Goal: Task Accomplishment & Management: Use online tool/utility

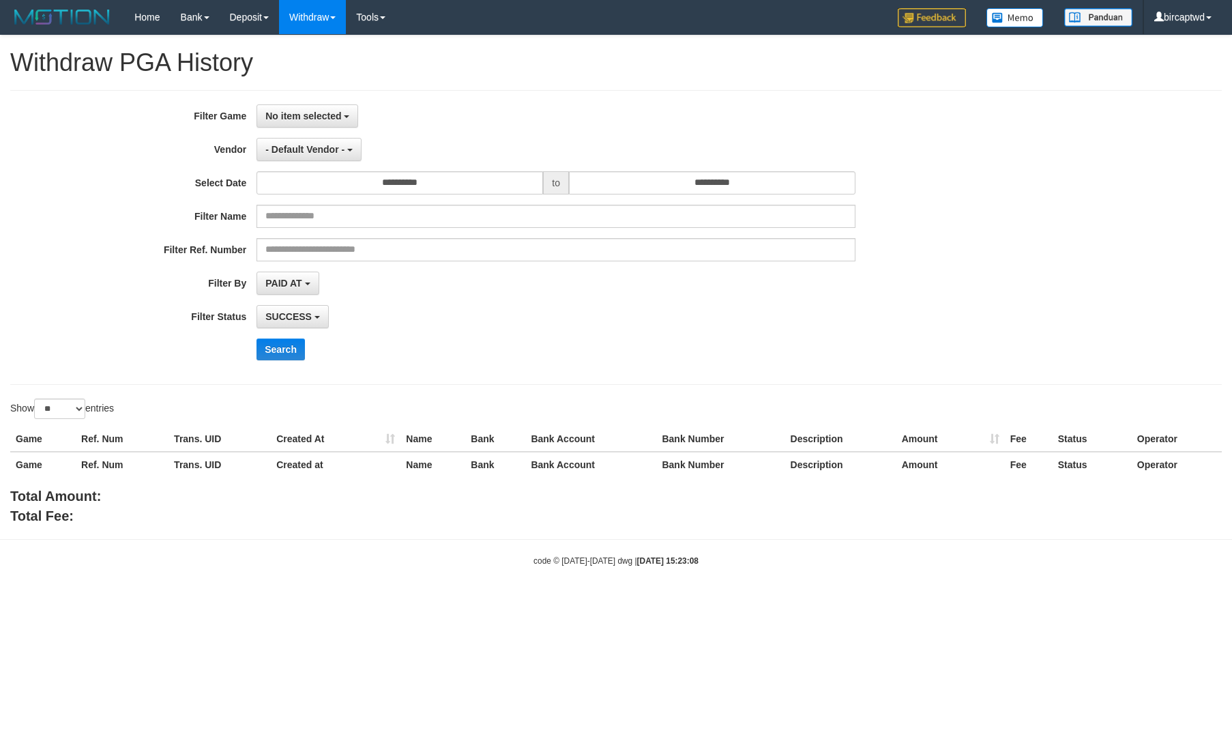
select select
select select "**"
click at [314, 129] on div "**********" at bounding box center [513, 237] width 1027 height 266
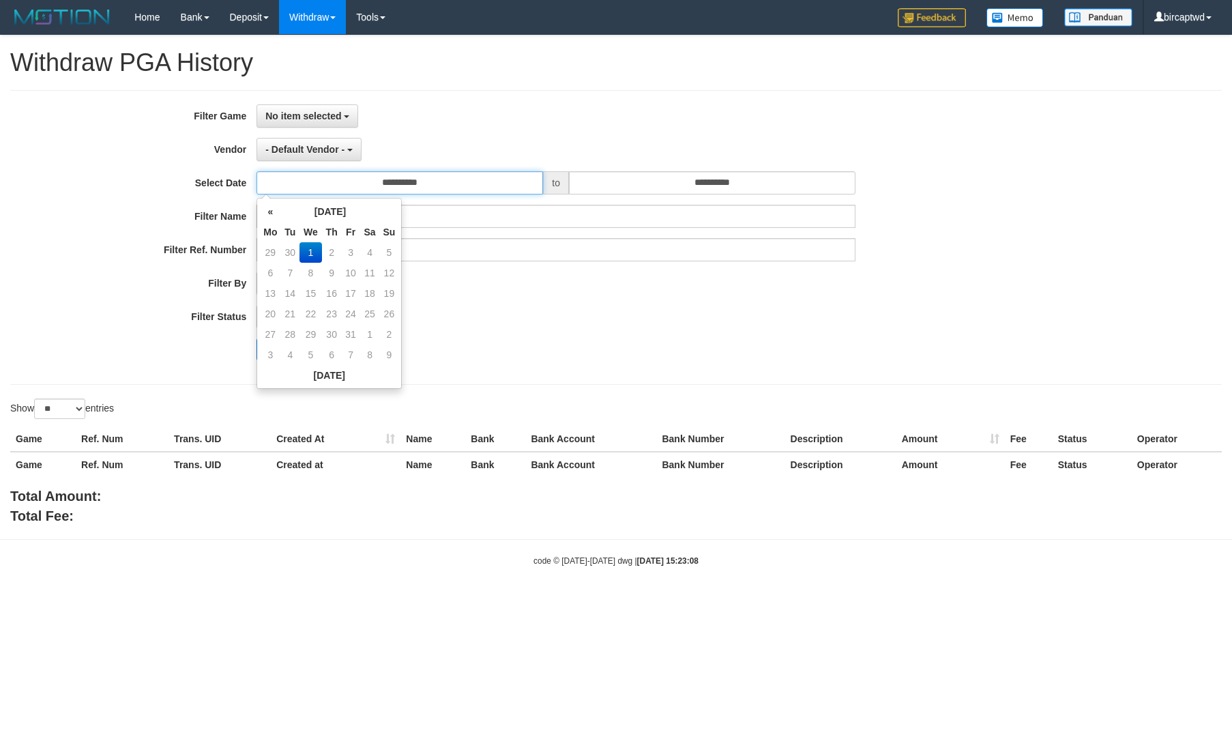
click at [323, 184] on input "**********" at bounding box center [399, 182] width 286 height 23
click at [291, 250] on td "30" at bounding box center [289, 252] width 19 height 20
type input "**********"
click at [655, 182] on input "**********" at bounding box center [712, 182] width 286 height 23
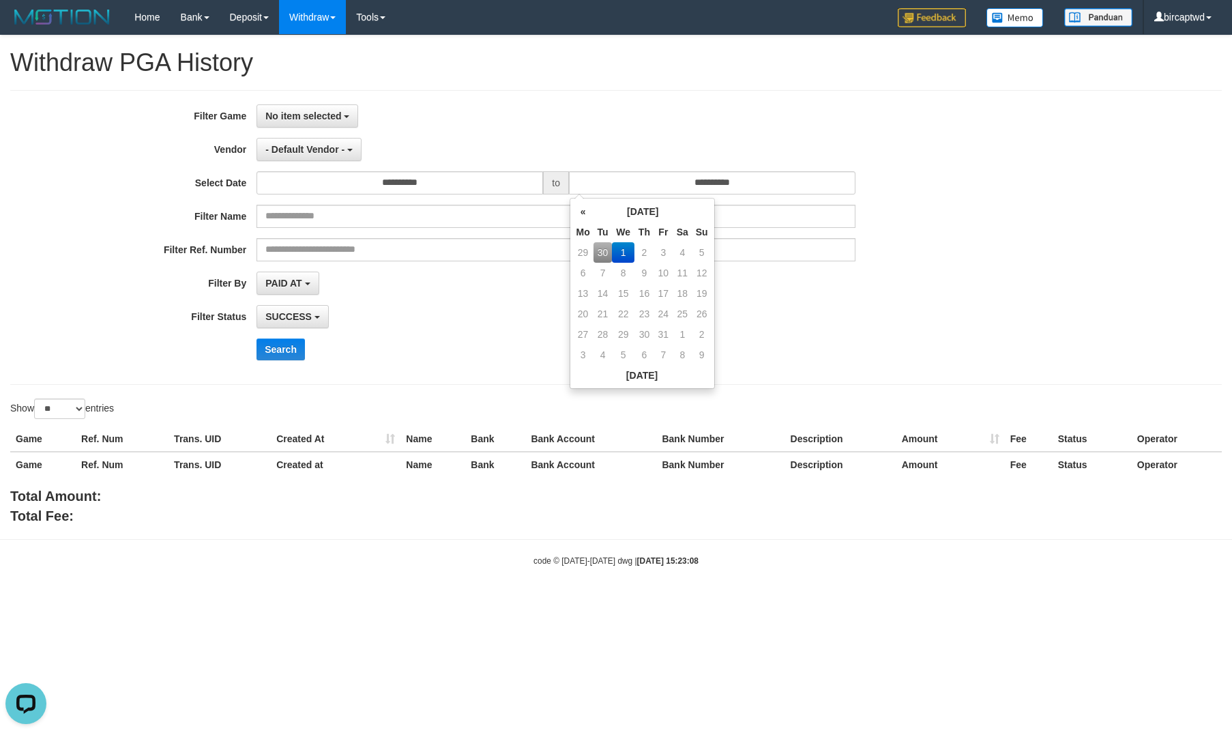
click at [455, 324] on div "SUCCESS SUCCESS ON PROCESS FAILED" at bounding box center [555, 316] width 599 height 23
click at [320, 152] on span "- Default Vendor -" at bounding box center [304, 149] width 79 height 11
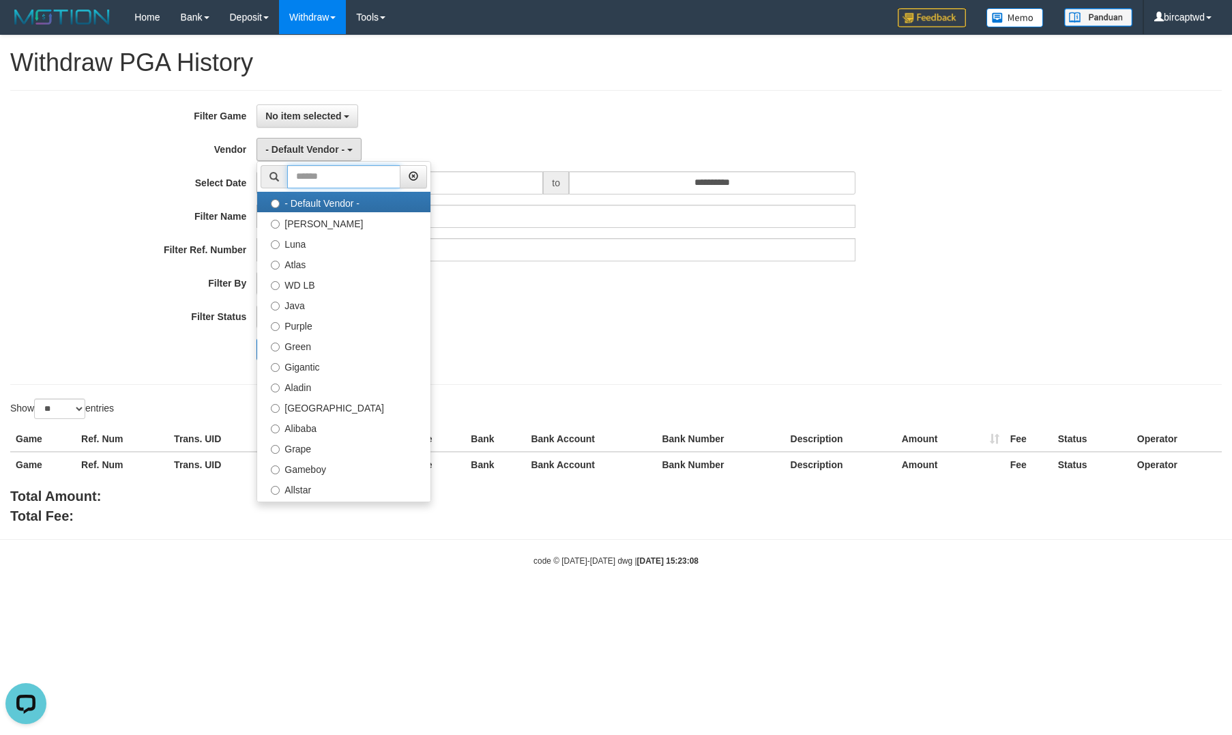
click at [334, 182] on input "text" at bounding box center [343, 176] width 113 height 23
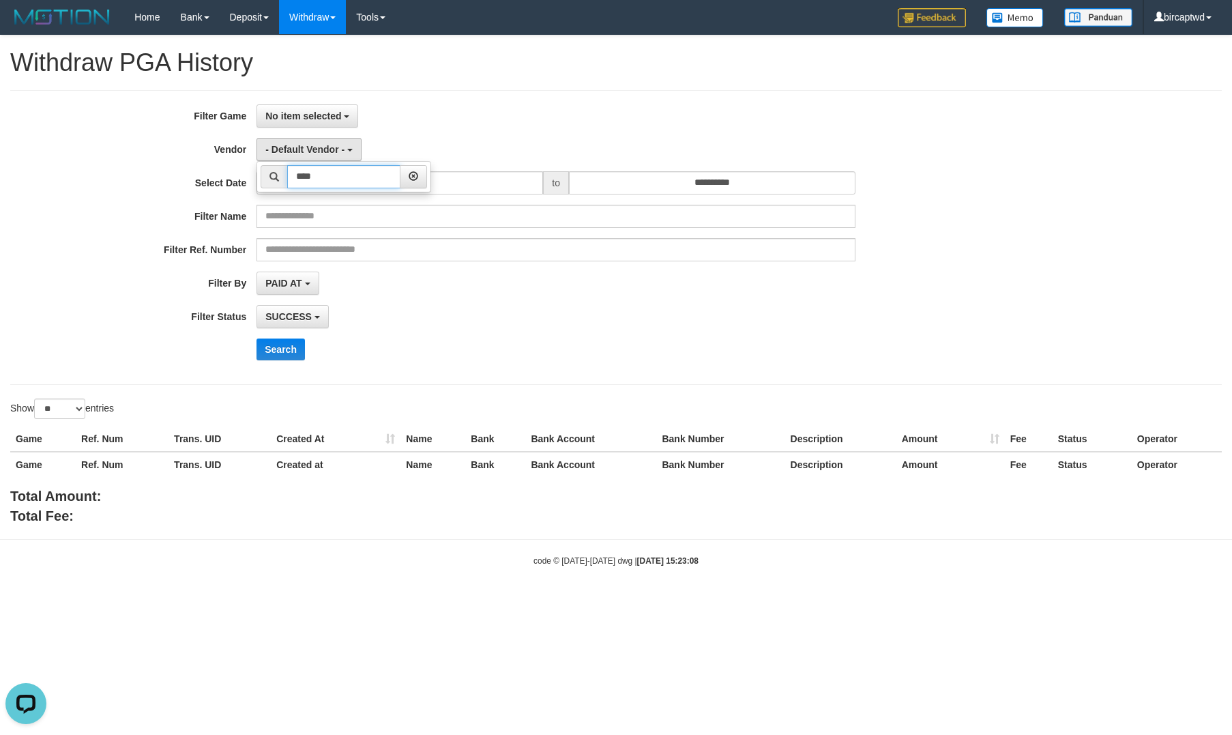
click at [348, 180] on input "****" at bounding box center [343, 176] width 113 height 23
type input "***"
click at [340, 205] on label "Borde" at bounding box center [343, 202] width 173 height 20
select select "**********"
click at [289, 318] on span "SUCCESS" at bounding box center [288, 316] width 46 height 11
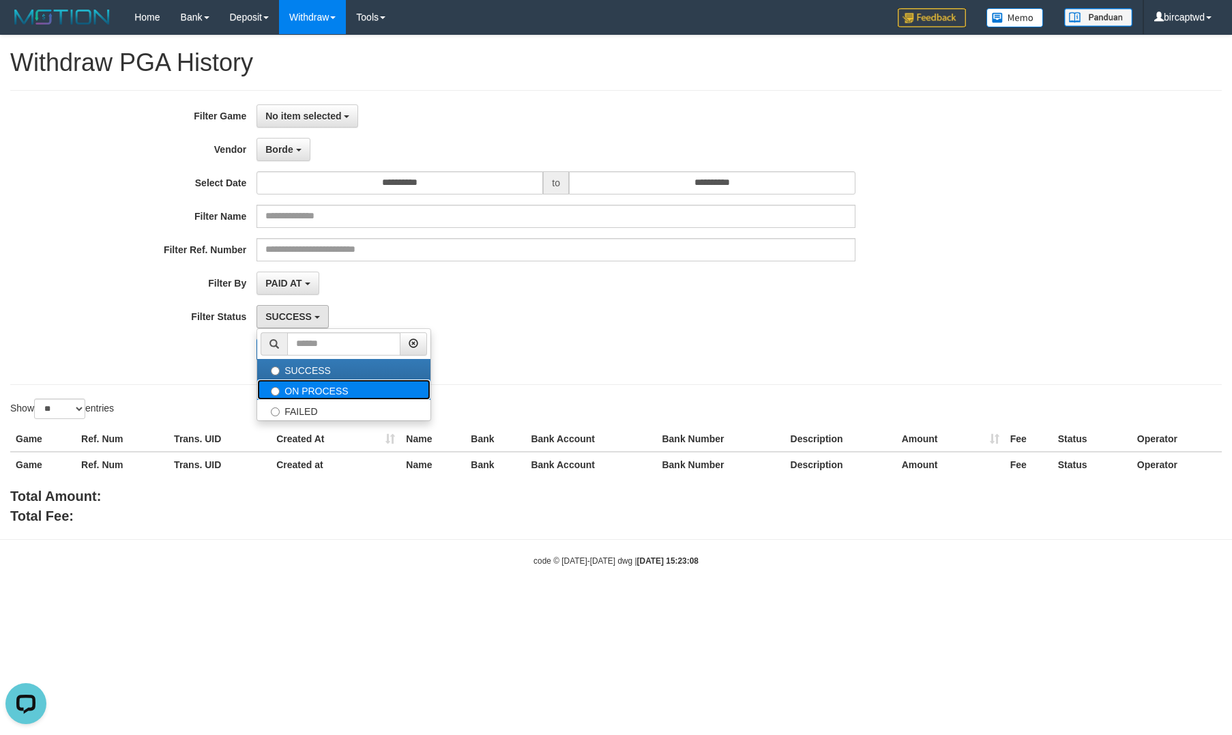
click at [314, 394] on label "ON PROCESS" at bounding box center [343, 389] width 173 height 20
select select "*"
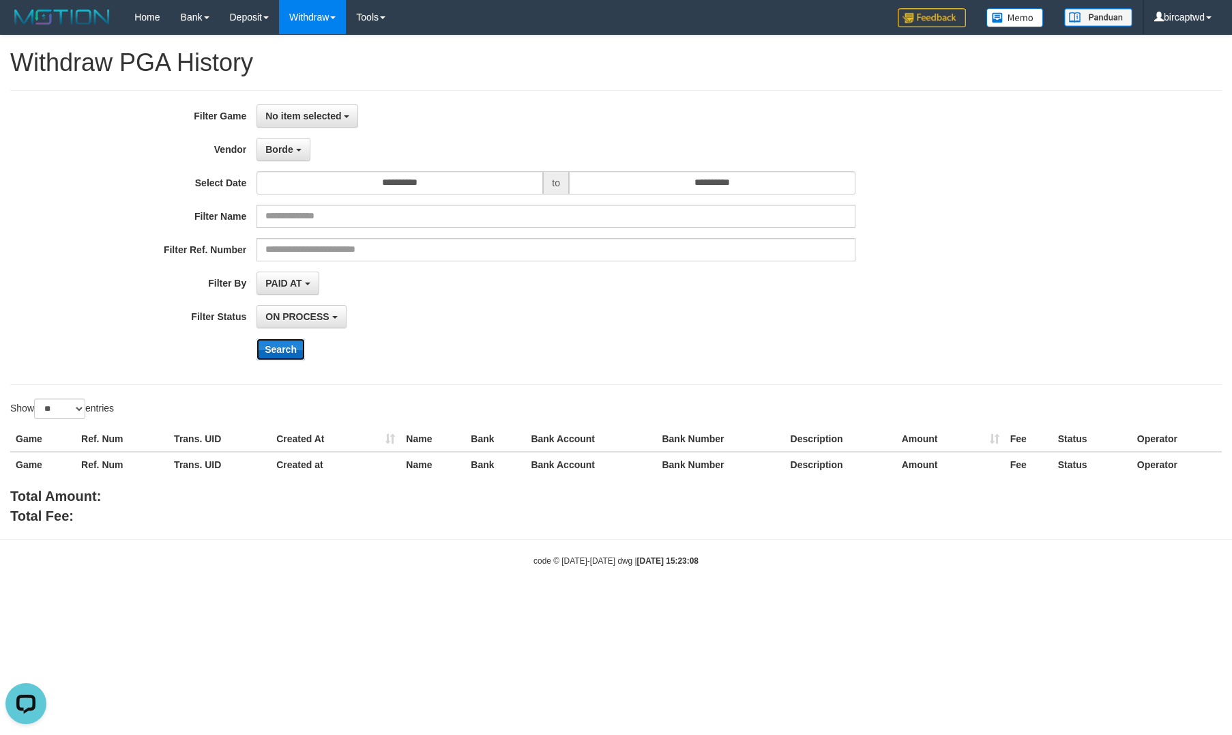
click at [295, 353] on button "Search" at bounding box center [280, 349] width 48 height 22
click at [289, 279] on span "PAID AT" at bounding box center [283, 283] width 36 height 11
click at [324, 366] on label "CREATED AT" at bounding box center [343, 356] width 173 height 20
select select "*"
drag, startPoint x: 305, startPoint y: 117, endPoint x: 310, endPoint y: 166, distance: 49.3
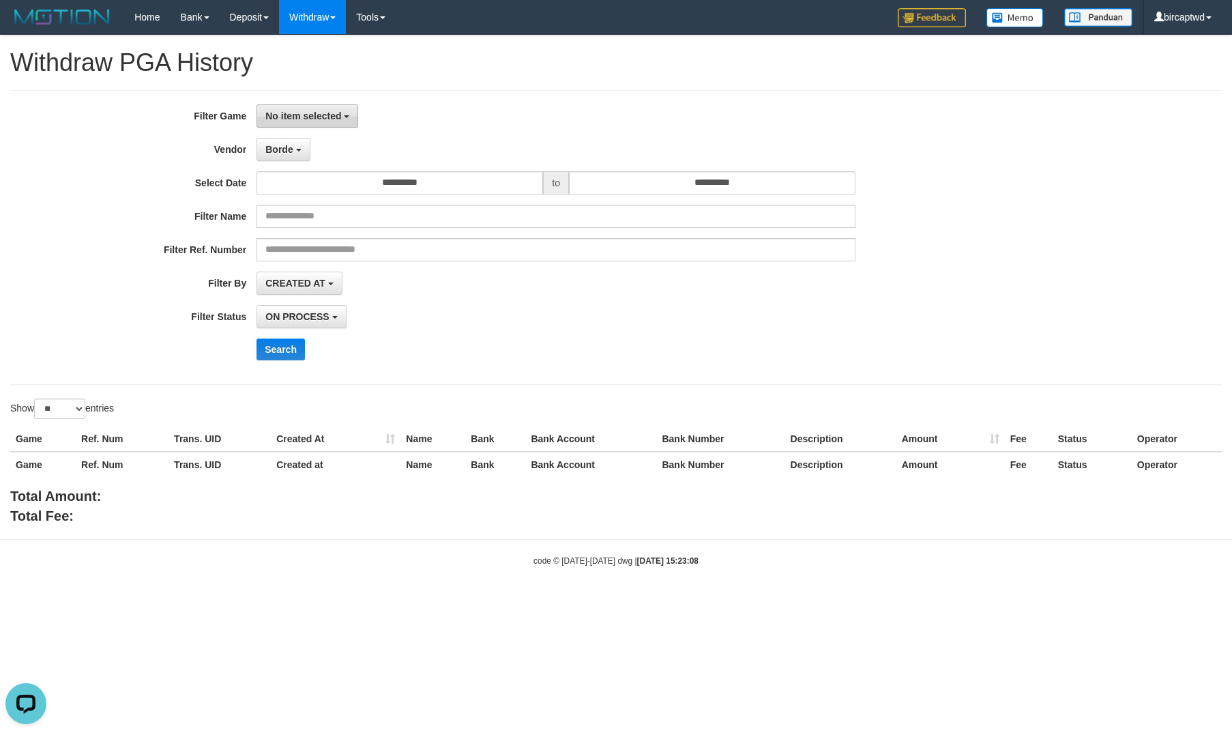
click at [304, 117] on span "No item selected" at bounding box center [303, 116] width 76 height 11
drag, startPoint x: 308, startPoint y: 190, endPoint x: 412, endPoint y: 267, distance: 129.3
click at [308, 190] on label "[ITOTO] JUALTOGEL" at bounding box center [343, 186] width 173 height 20
select select "****"
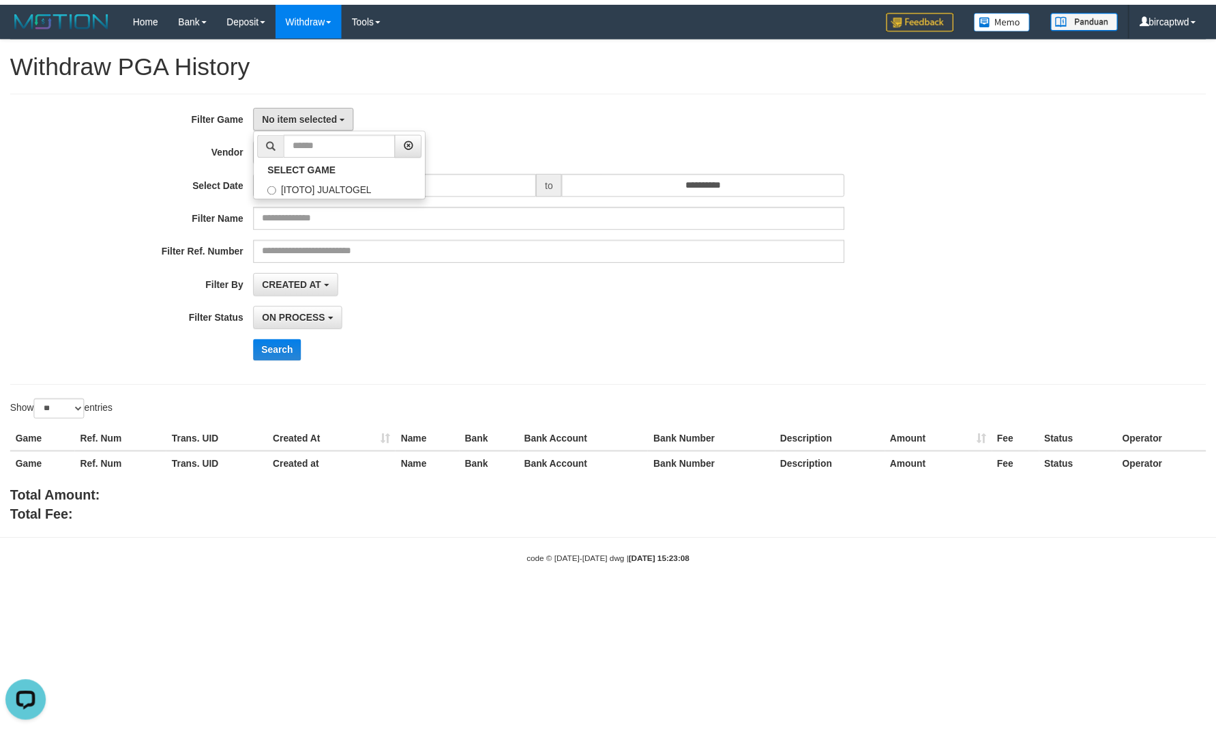
scroll to position [12, 0]
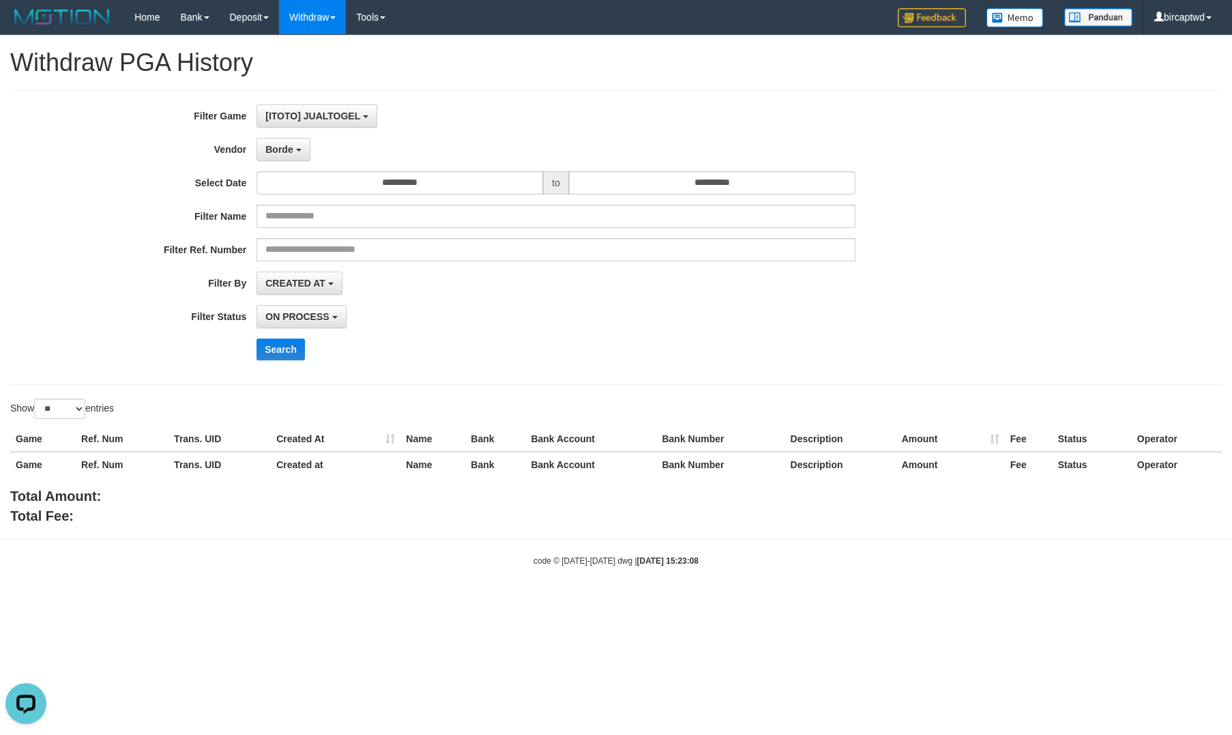
click at [572, 405] on div "Show ** ** ** *** entries" at bounding box center [307, 410] width 595 height 24
click at [297, 358] on button "Search" at bounding box center [280, 349] width 48 height 22
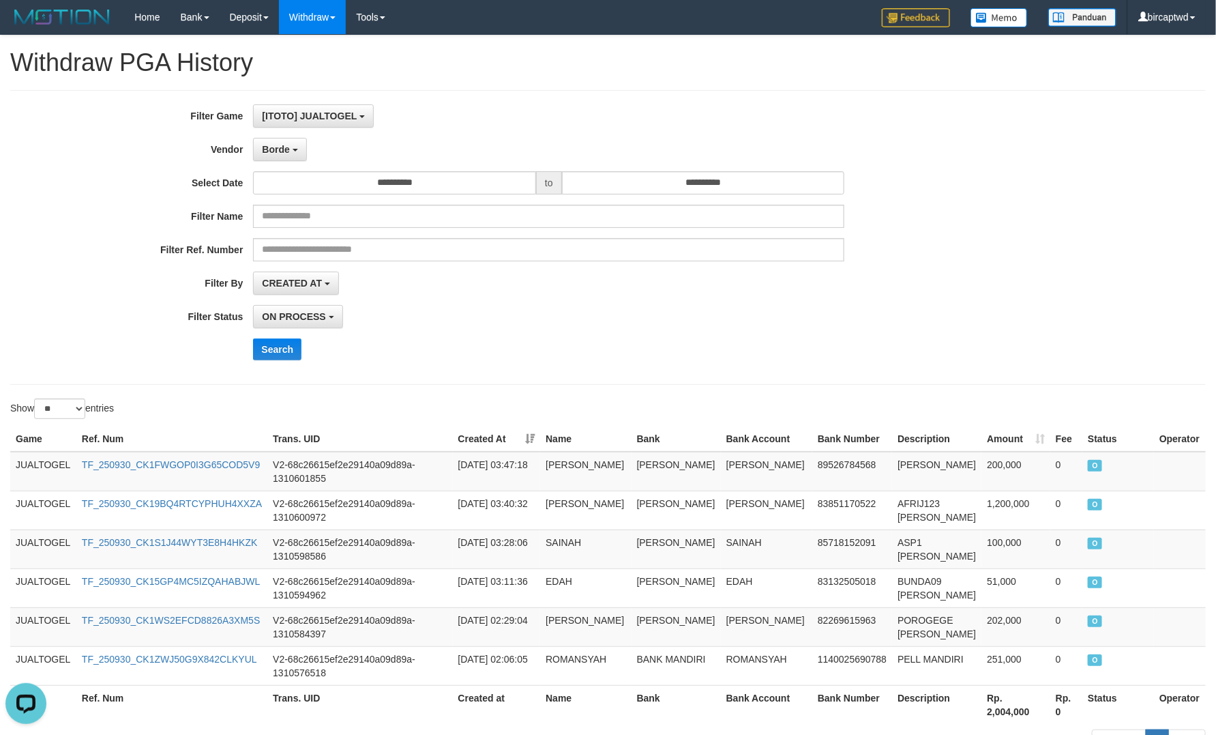
click at [776, 414] on div "Show ** ** ** *** entries" at bounding box center [608, 410] width 1216 height 24
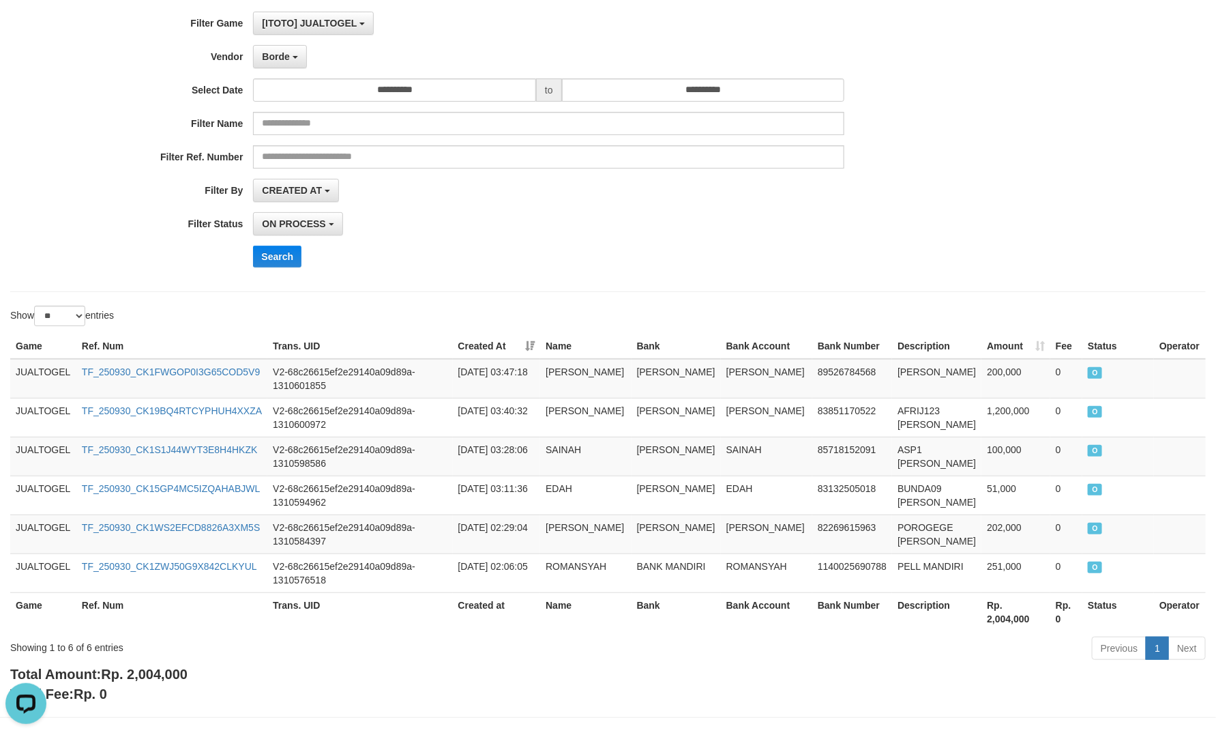
scroll to position [144, 0]
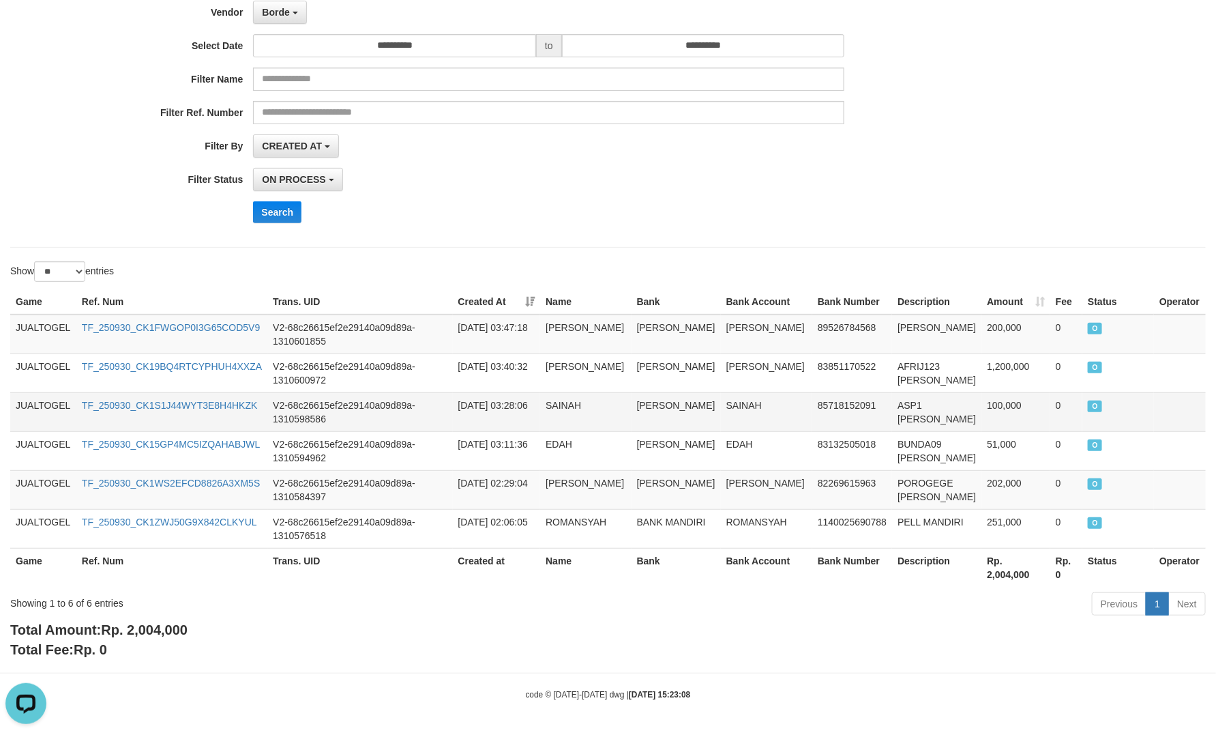
click at [907, 399] on td "ASP1 [PERSON_NAME]" at bounding box center [936, 411] width 89 height 39
copy td "ASP1"
click at [962, 694] on div "code © [DATE]-[DATE] dwg | [DATE] 15:23:08" at bounding box center [608, 694] width 1216 height 14
click at [666, 639] on div "Total Amount: Rp. 2,004,000 Total Fee: Rp. 0" at bounding box center [608, 639] width 1196 height 39
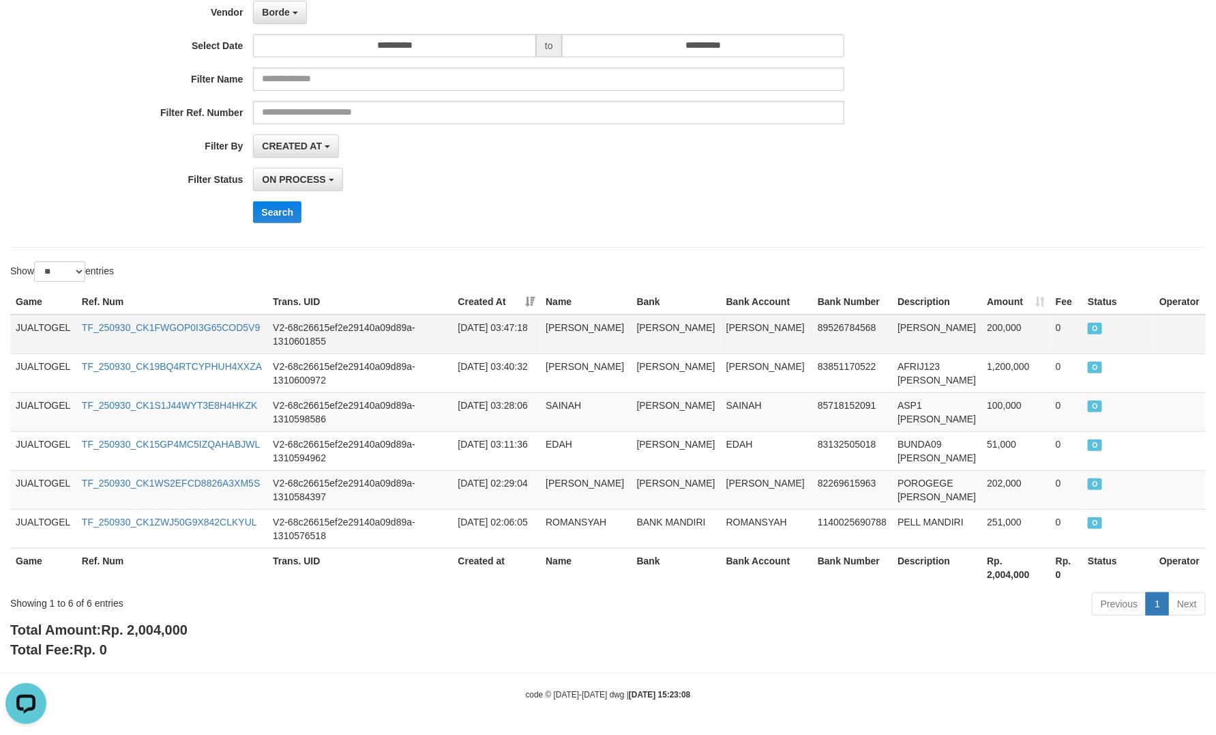
click at [909, 317] on td "[PERSON_NAME]" at bounding box center [936, 334] width 89 height 40
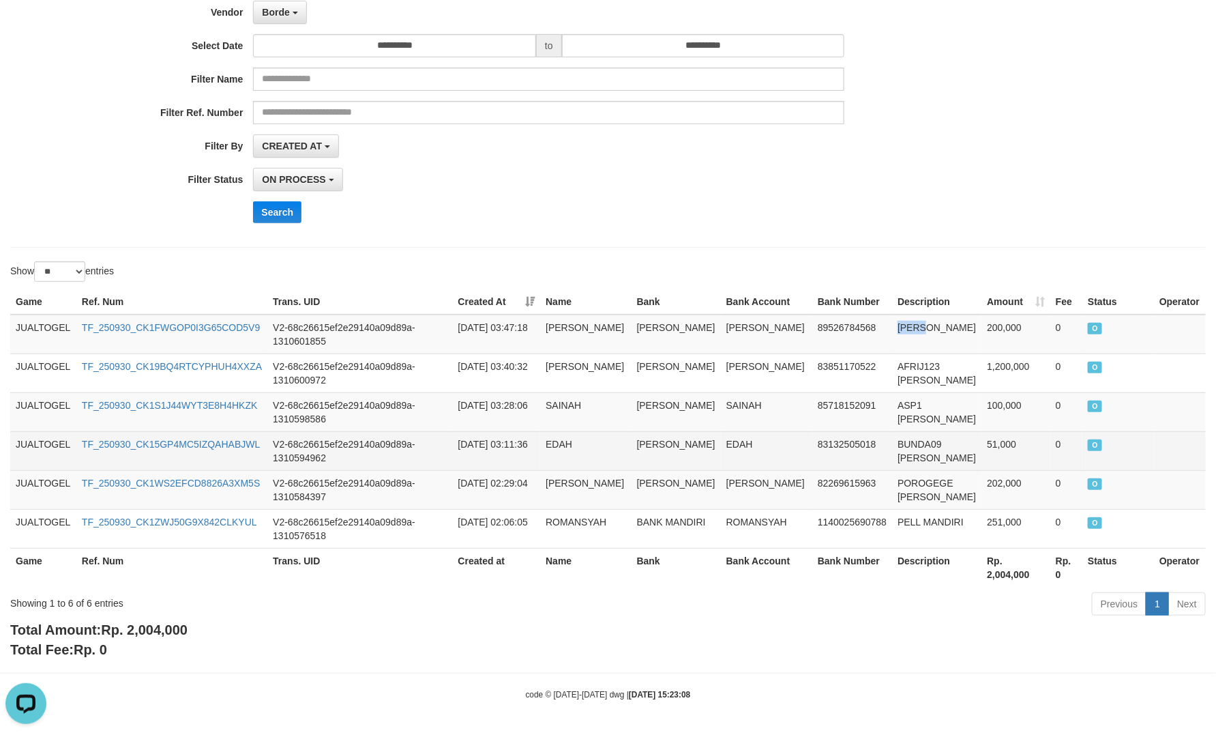
copy td "KUMA"
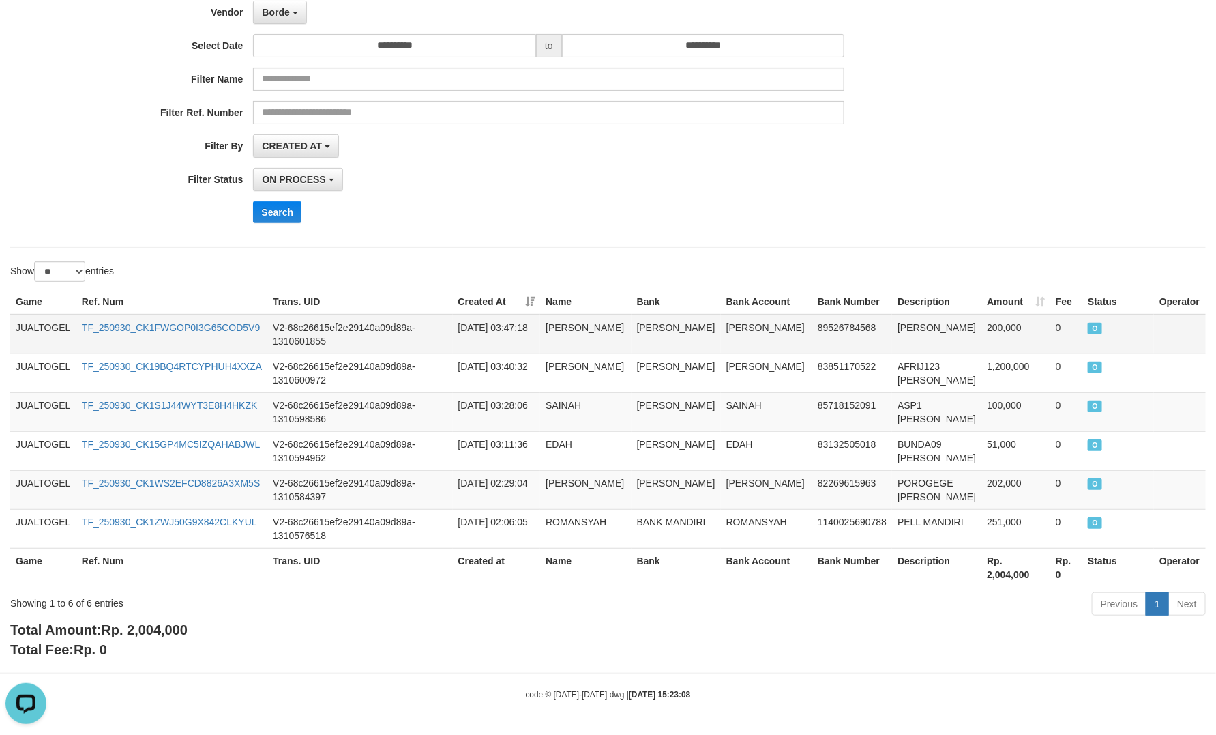
click at [437, 328] on td "V2-68c26615ef2e29140a09d89a-1310601855" at bounding box center [359, 334] width 185 height 40
drag, startPoint x: 263, startPoint y: 320, endPoint x: 78, endPoint y: 322, distance: 184.2
click at [78, 322] on td "TF_250930_CK1FWGOP0I3G65COD5V9" at bounding box center [171, 334] width 191 height 40
copy link "TF_250930_CK1FWGOP0I3G65COD5V9"
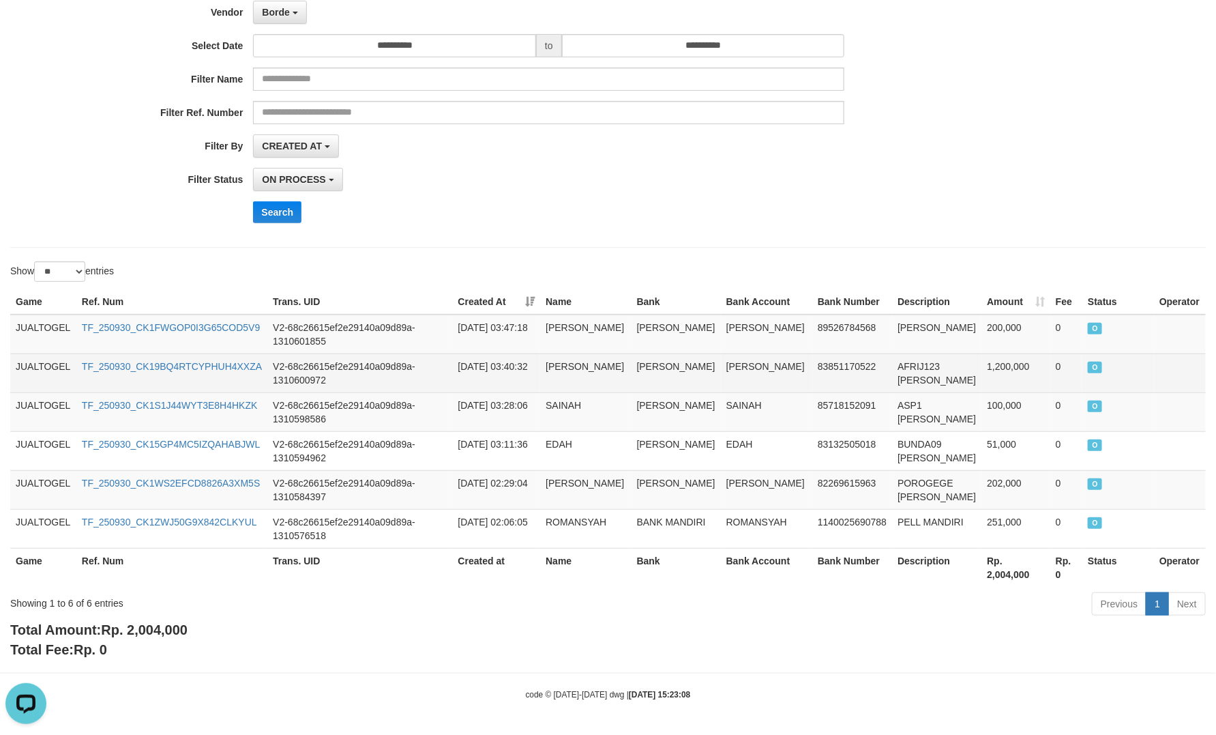
click at [907, 360] on td "AFRIJ123 [PERSON_NAME]" at bounding box center [936, 372] width 89 height 39
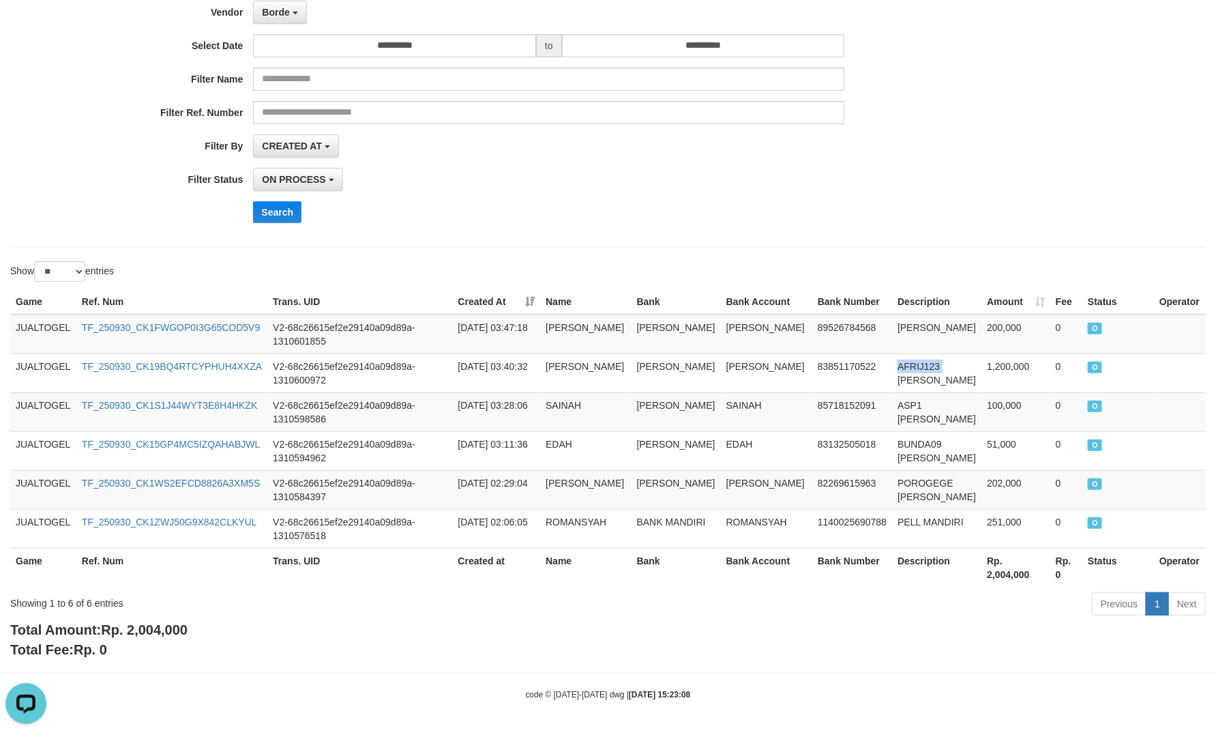
copy td "AFRIJ123"
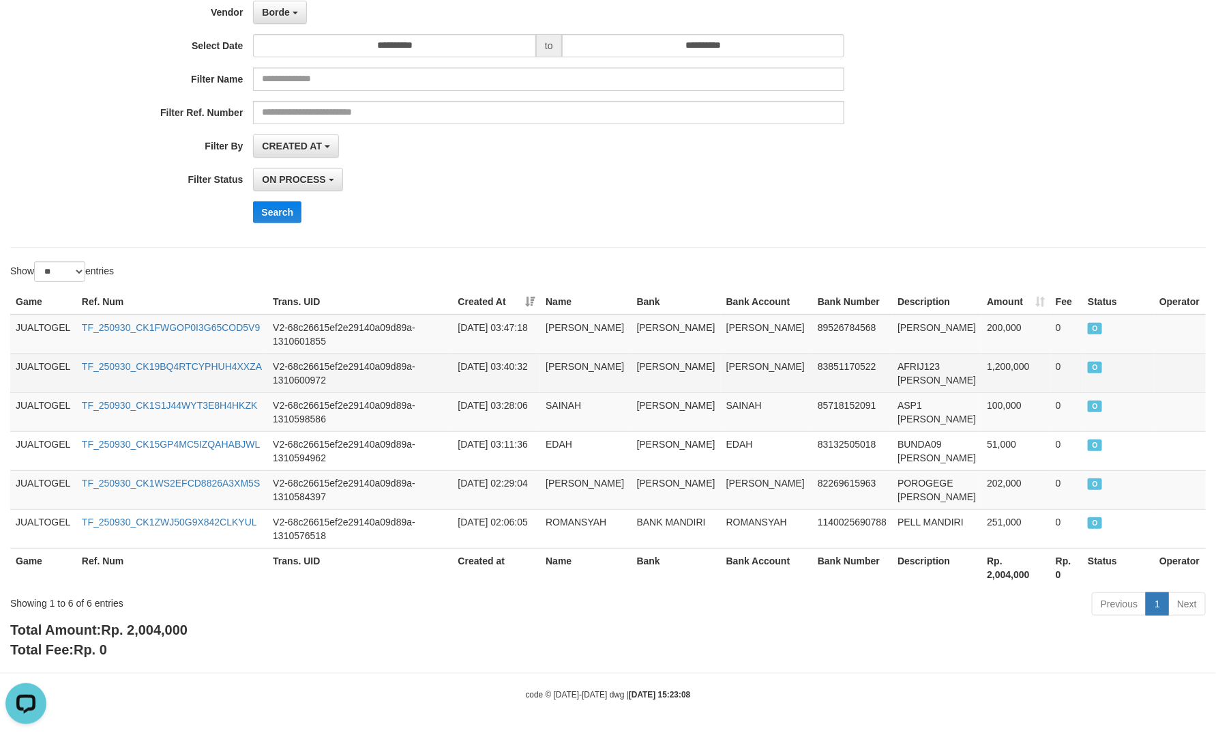
drag, startPoint x: 641, startPoint y: 392, endPoint x: 633, endPoint y: 385, distance: 10.2
click at [631, 392] on td "SAINAH" at bounding box center [585, 411] width 91 height 39
drag, startPoint x: 264, startPoint y: 358, endPoint x: 74, endPoint y: 360, distance: 189.6
click at [74, 360] on tr "JUALTOGEL TF_250930_CK19BQ4RTCYPHUH4XXZA V2-68c26615ef2e29140a09d89a-1310600972…" at bounding box center [608, 372] width 1196 height 39
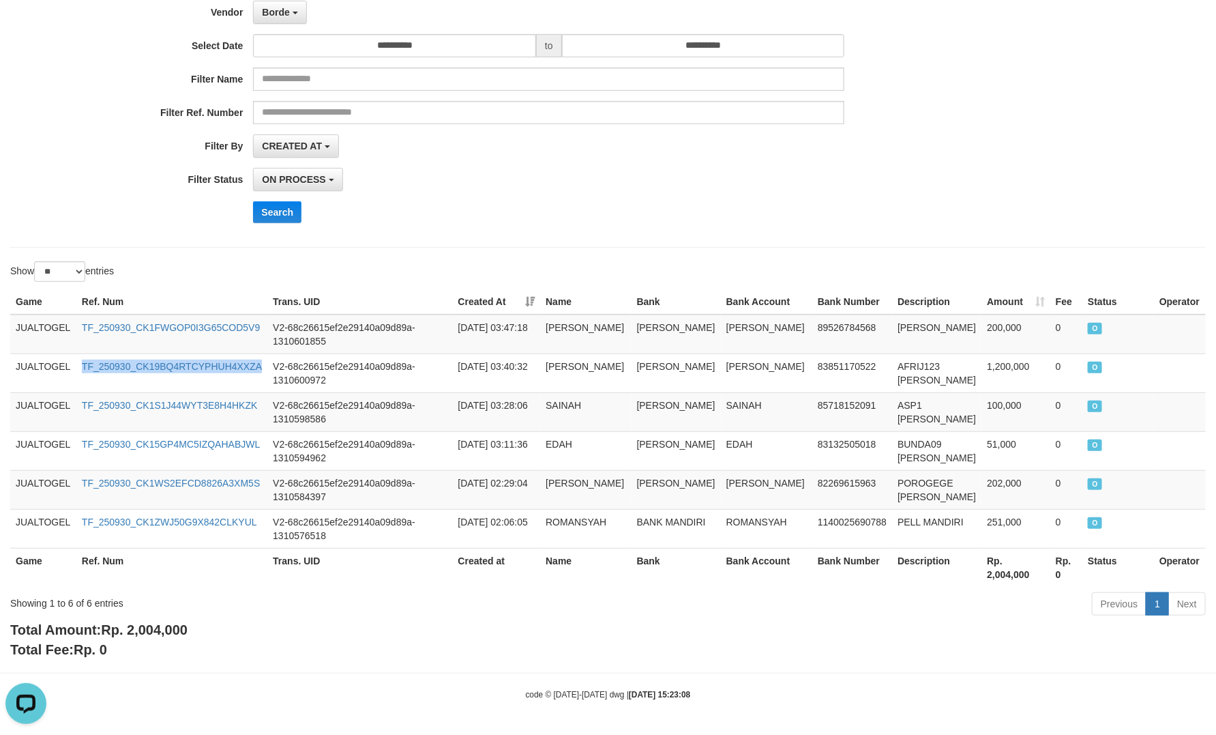
copy tr "TF_250930_CK19BQ4RTCYPHUH4XXZA"
click at [913, 396] on td "ASP1 [PERSON_NAME]" at bounding box center [936, 411] width 89 height 39
copy td "ASP1"
click at [508, 696] on div "code © [DATE]-[DATE] dwg | [DATE] 15:23:08" at bounding box center [608, 694] width 1216 height 14
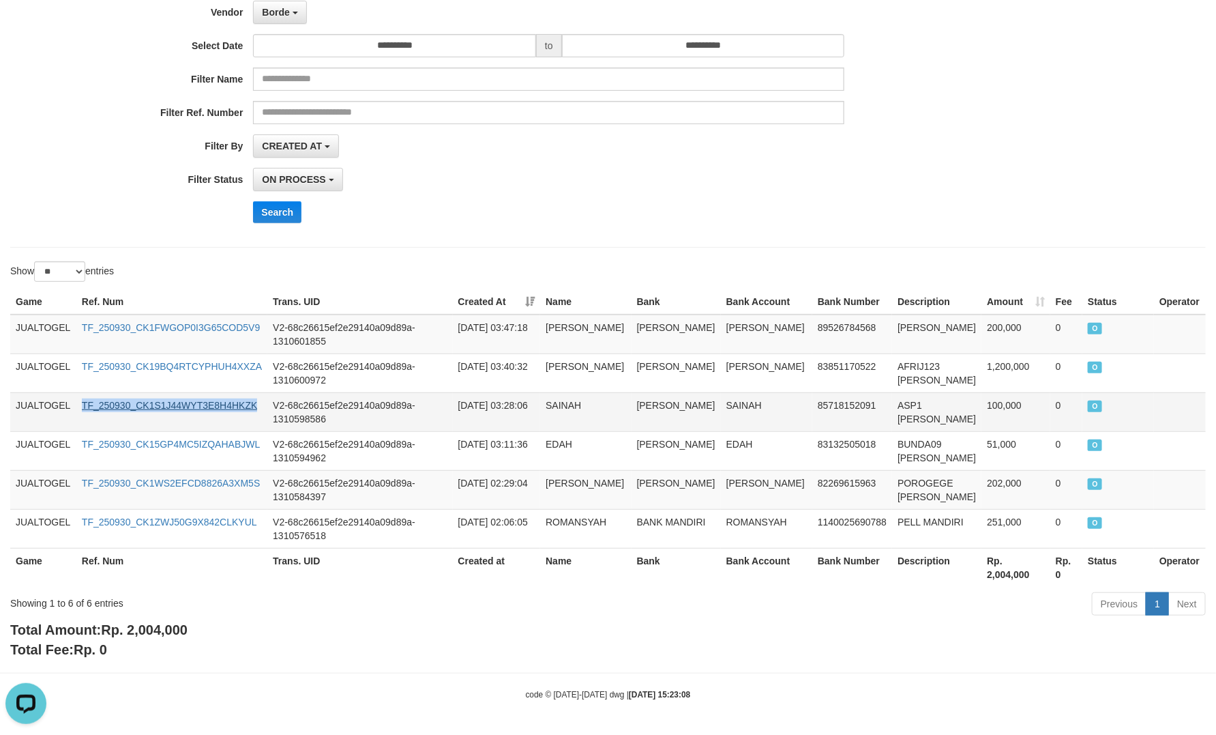
drag, startPoint x: 259, startPoint y: 401, endPoint x: 83, endPoint y: 401, distance: 176.0
click at [83, 401] on td "TF_250930_CK1S1J44WYT3E8H4HKZK" at bounding box center [171, 411] width 191 height 39
copy link "TF_250930_CK1S1J44WYT3E8H4HKZK"
click at [657, 622] on div "Total Amount: Rp. 2,004,000 Total Fee: Rp. 0" at bounding box center [608, 639] width 1196 height 39
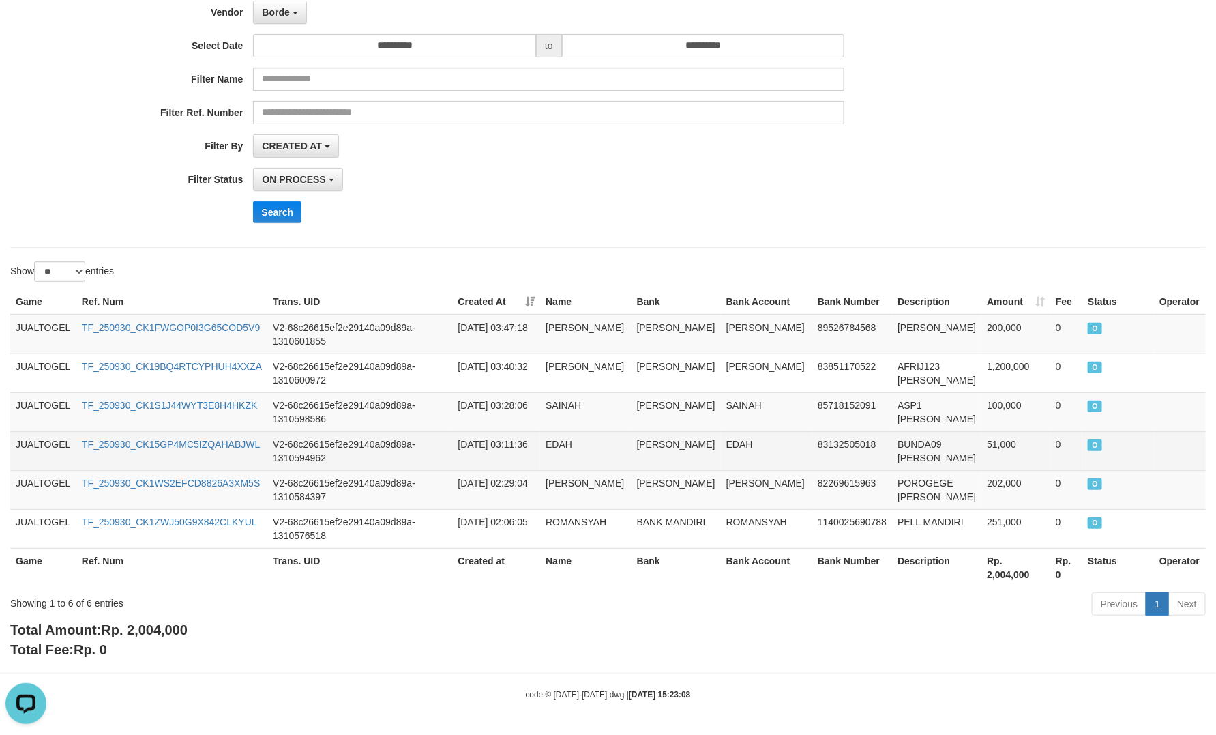
click at [915, 441] on td "BUNDA09 [PERSON_NAME]" at bounding box center [936, 450] width 89 height 39
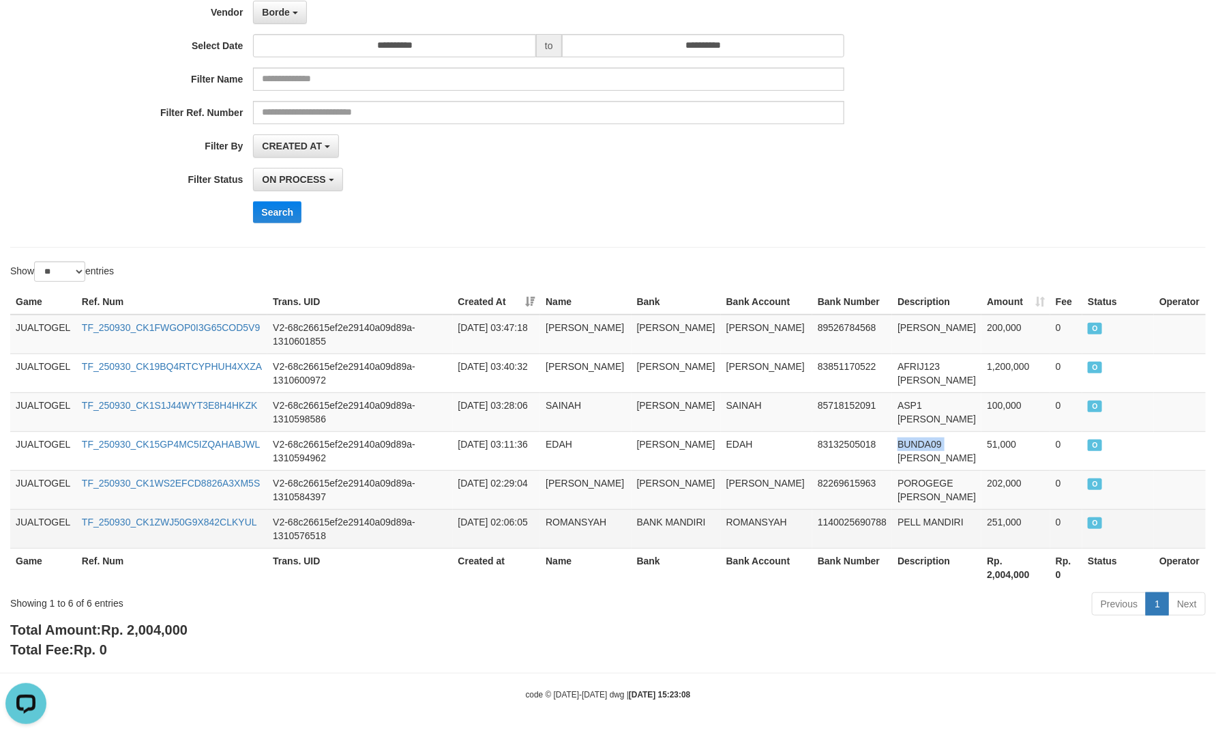
drag, startPoint x: 915, startPoint y: 441, endPoint x: 657, endPoint y: 537, distance: 275.8
click at [913, 440] on td "BUNDA09 [PERSON_NAME]" at bounding box center [936, 450] width 89 height 39
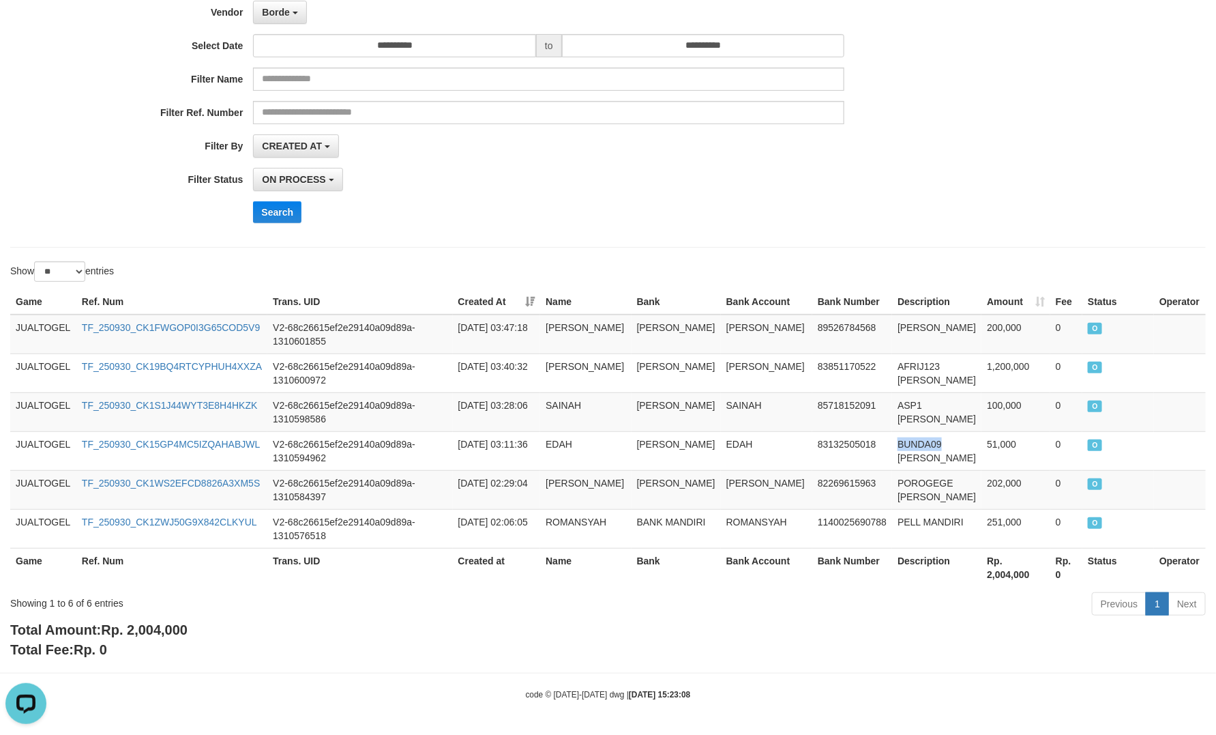
copy td "BUNDA09"
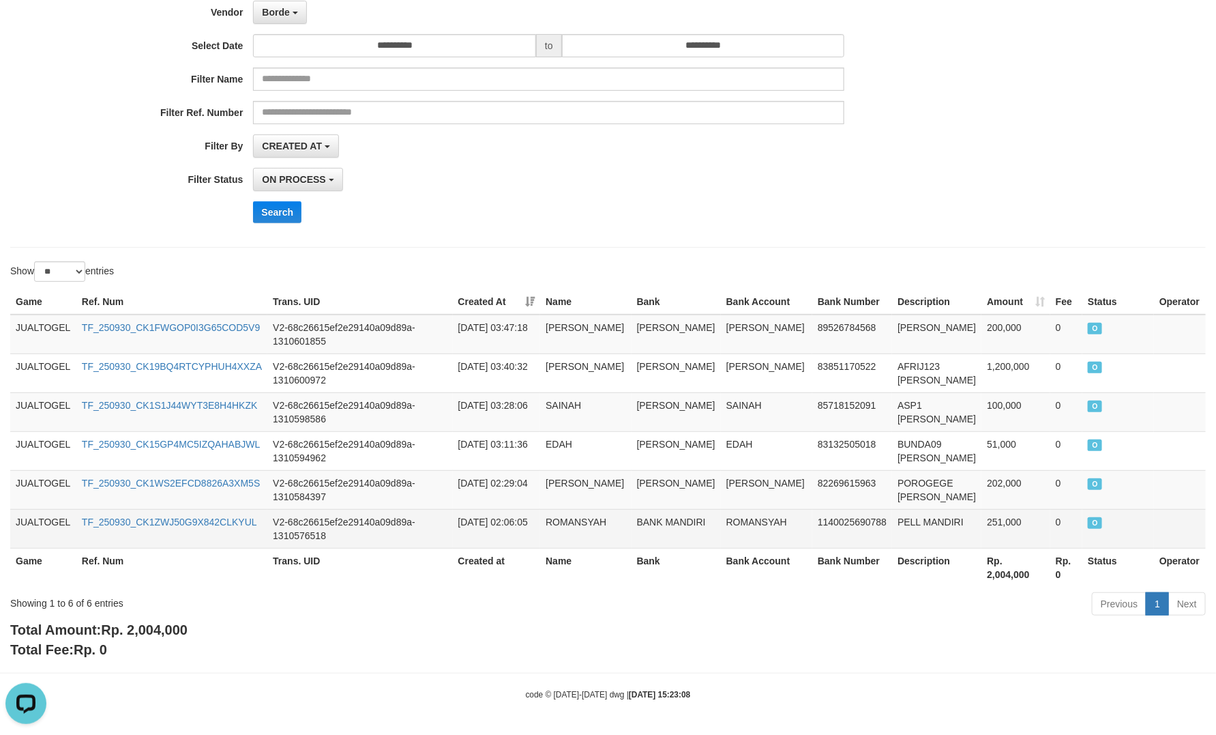
drag, startPoint x: 676, startPoint y: 617, endPoint x: 457, endPoint y: 508, distance: 244.3
click at [676, 616] on div "Previous 1 Next" at bounding box center [861, 605] width 689 height 29
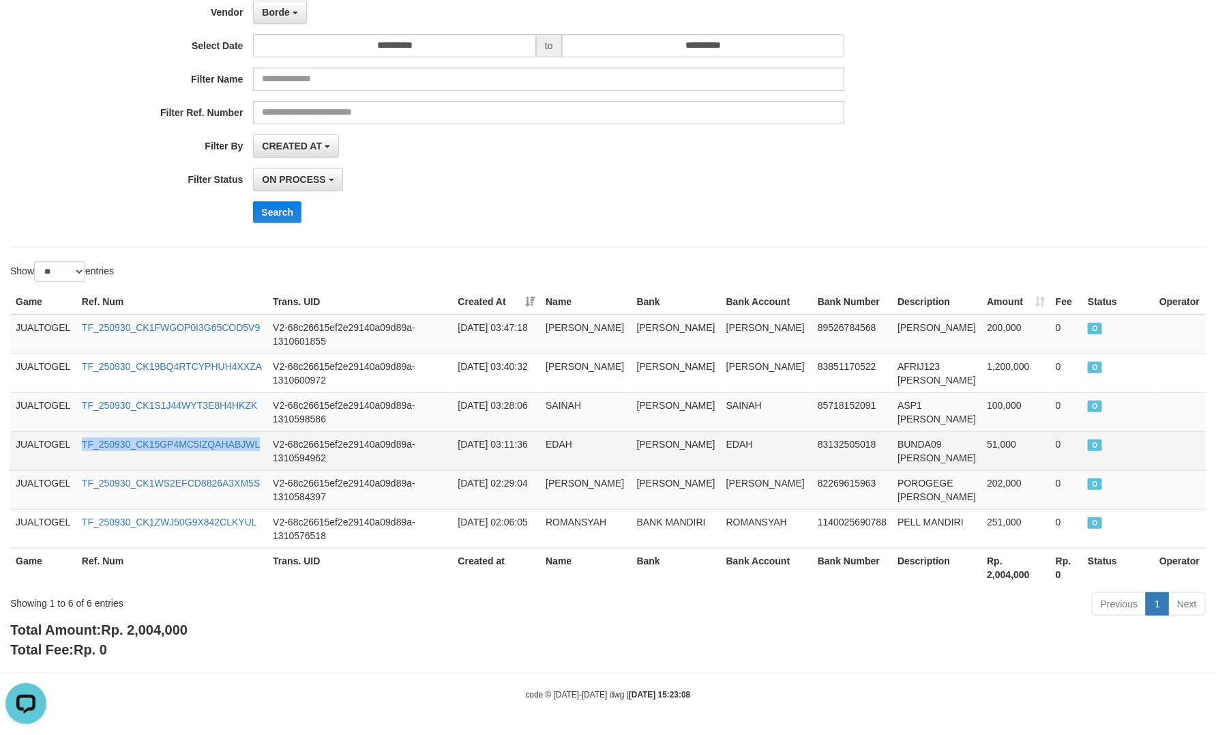
drag, startPoint x: 261, startPoint y: 442, endPoint x: 80, endPoint y: 446, distance: 180.1
click at [80, 446] on td "TF_250930_CK15GP4MC5IZQAHABJWL" at bounding box center [171, 450] width 191 height 39
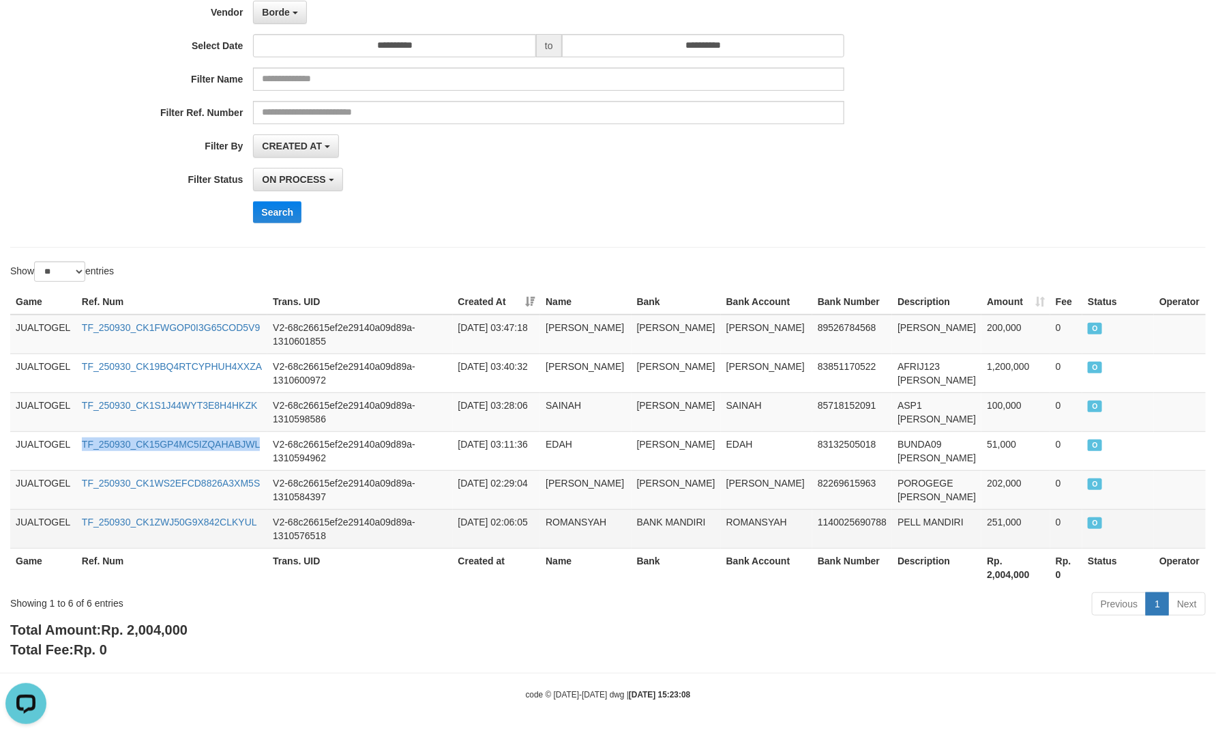
copy link "TF_250930_CK15GP4MC5IZQAHABJWL"
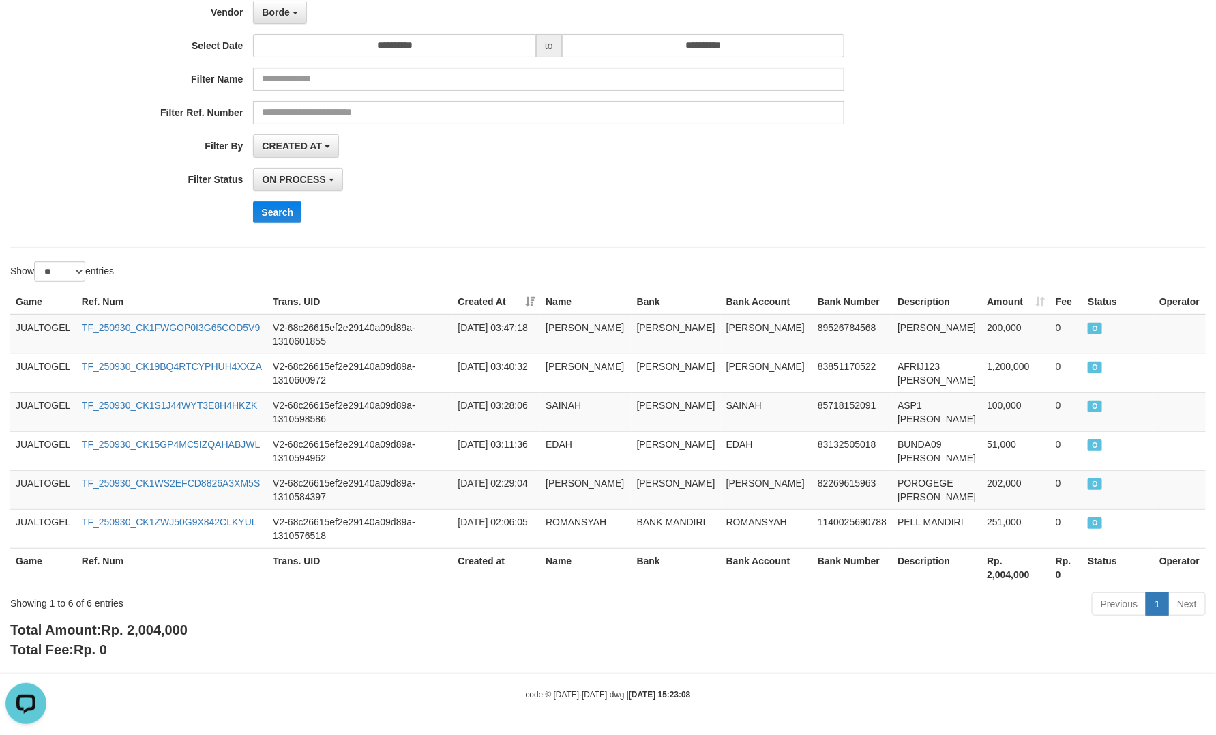
click at [705, 664] on body "Toggle navigation Home Bank Account List Load By Website Group [ITOTO] JUALTOGE…" at bounding box center [608, 299] width 1216 height 872
click at [931, 477] on td "POROGEGE [PERSON_NAME]" at bounding box center [936, 489] width 89 height 39
copy td "POROGEGE"
click at [626, 612] on div "Previous 1 Next" at bounding box center [861, 605] width 689 height 29
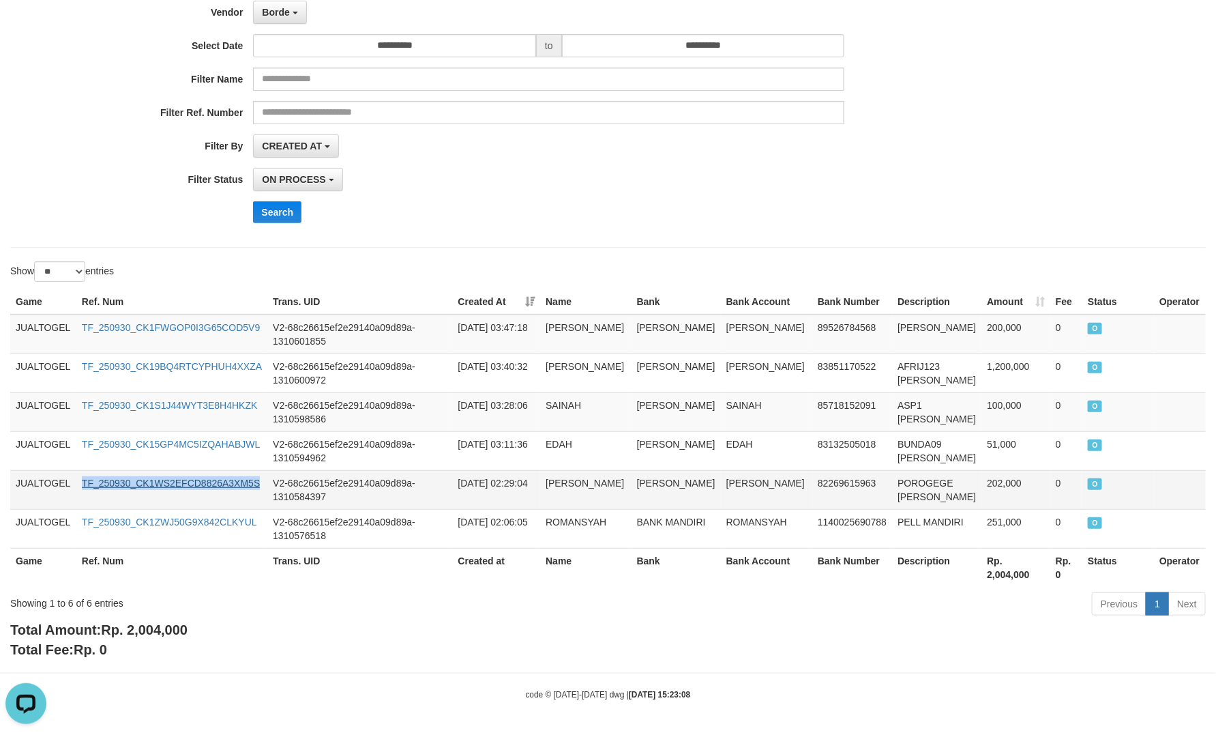
drag, startPoint x: 227, startPoint y: 480, endPoint x: 80, endPoint y: 480, distance: 146.7
click at [82, 480] on td "TF_250930_CK1WS2EFCD8826A3XM5S" at bounding box center [171, 489] width 191 height 39
click at [813, 641] on div "Total Amount: Rp. 2,004,000 Total Fee: Rp. 0" at bounding box center [608, 639] width 1196 height 39
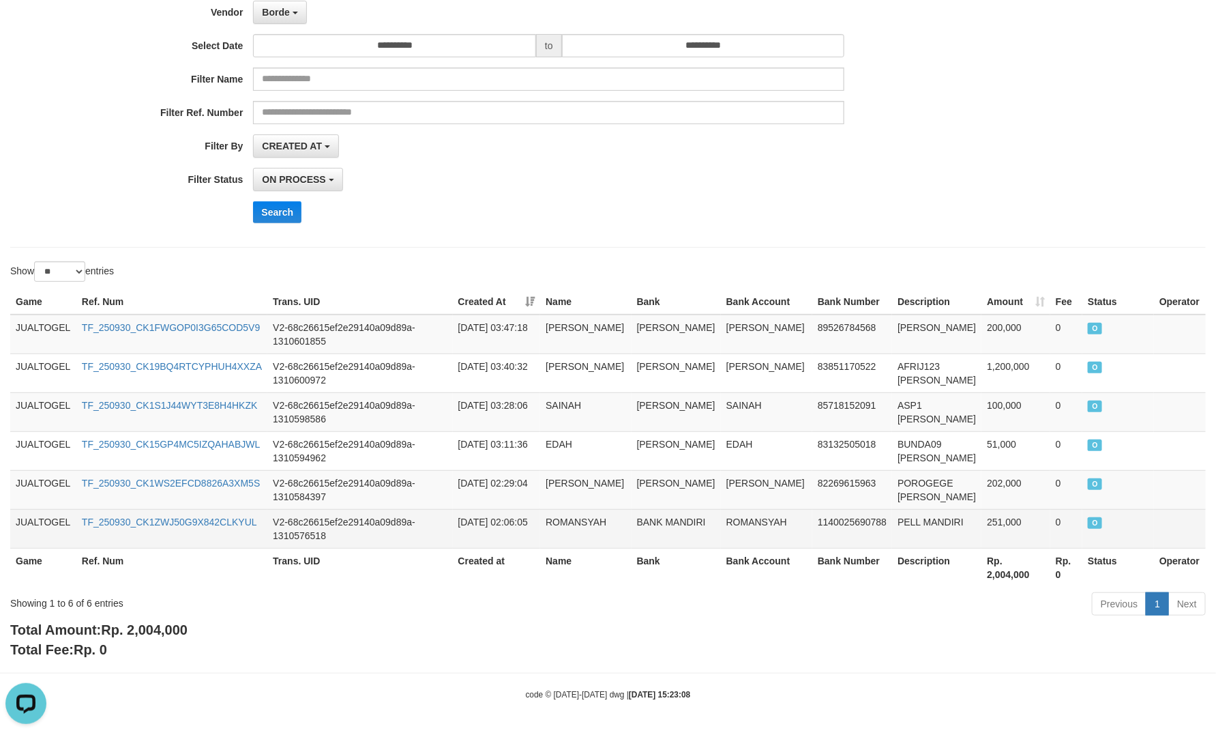
click at [917, 518] on td "PELL MANDIRI" at bounding box center [936, 528] width 89 height 39
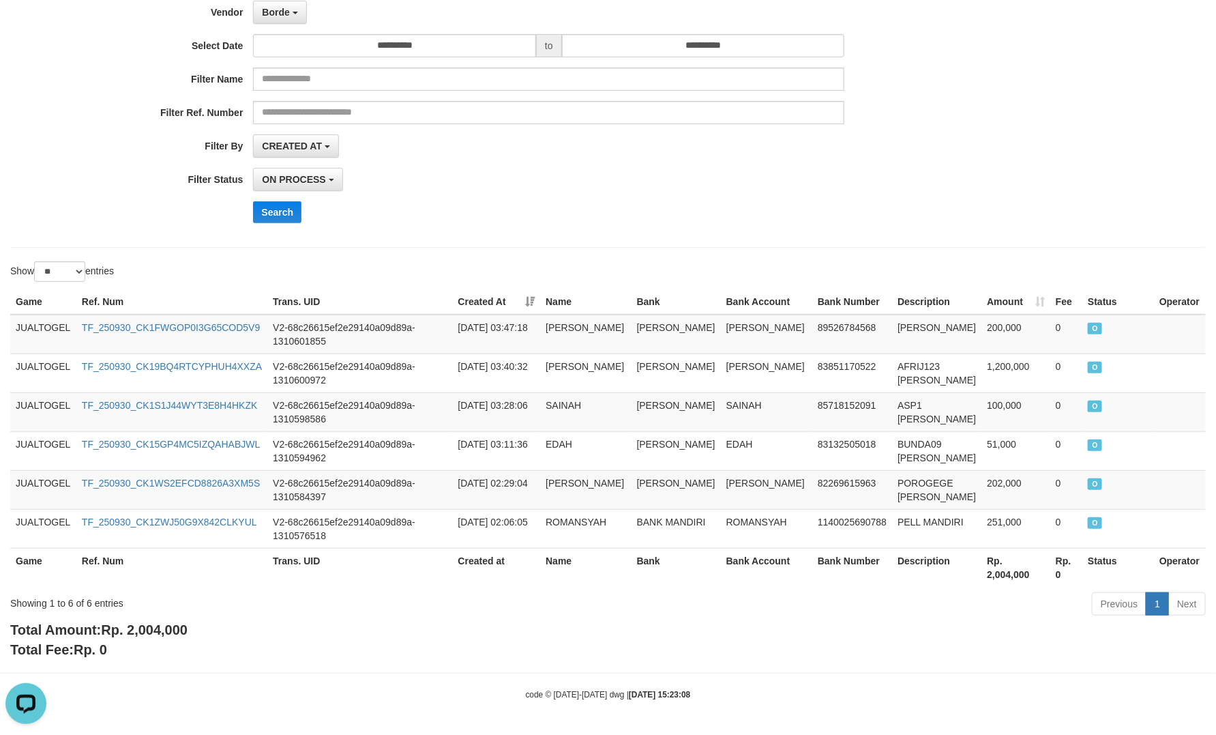
drag, startPoint x: 613, startPoint y: 627, endPoint x: 363, endPoint y: 590, distance: 252.4
click at [613, 628] on div "Total Amount: Rp. 2,004,000 Total Fee: Rp. 0" at bounding box center [608, 639] width 1196 height 39
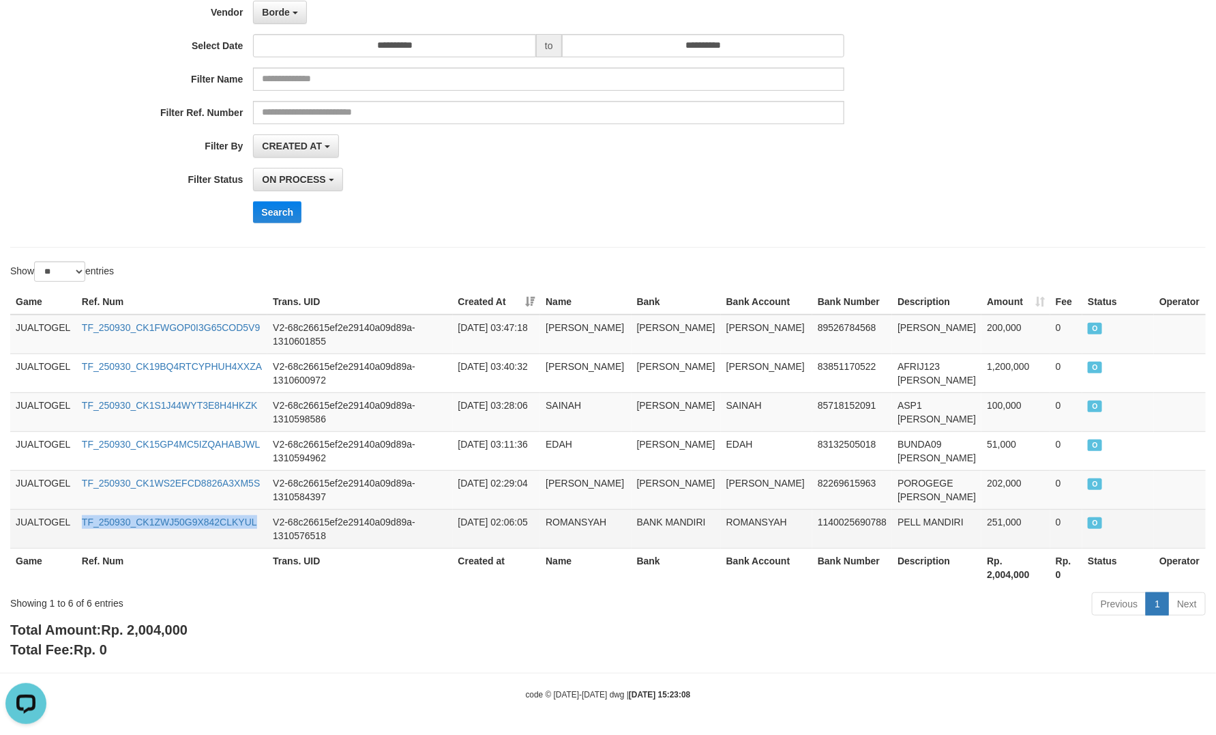
drag, startPoint x: 190, startPoint y: 516, endPoint x: 60, endPoint y: 522, distance: 130.5
click at [70, 516] on tr "JUALTOGEL TF_250930_CK1ZWJ50G9X842CLKYUL V2-68c26615ef2e29140a09d89a-1310576518…" at bounding box center [608, 528] width 1196 height 39
